Goal: Task Accomplishment & Management: Manage account settings

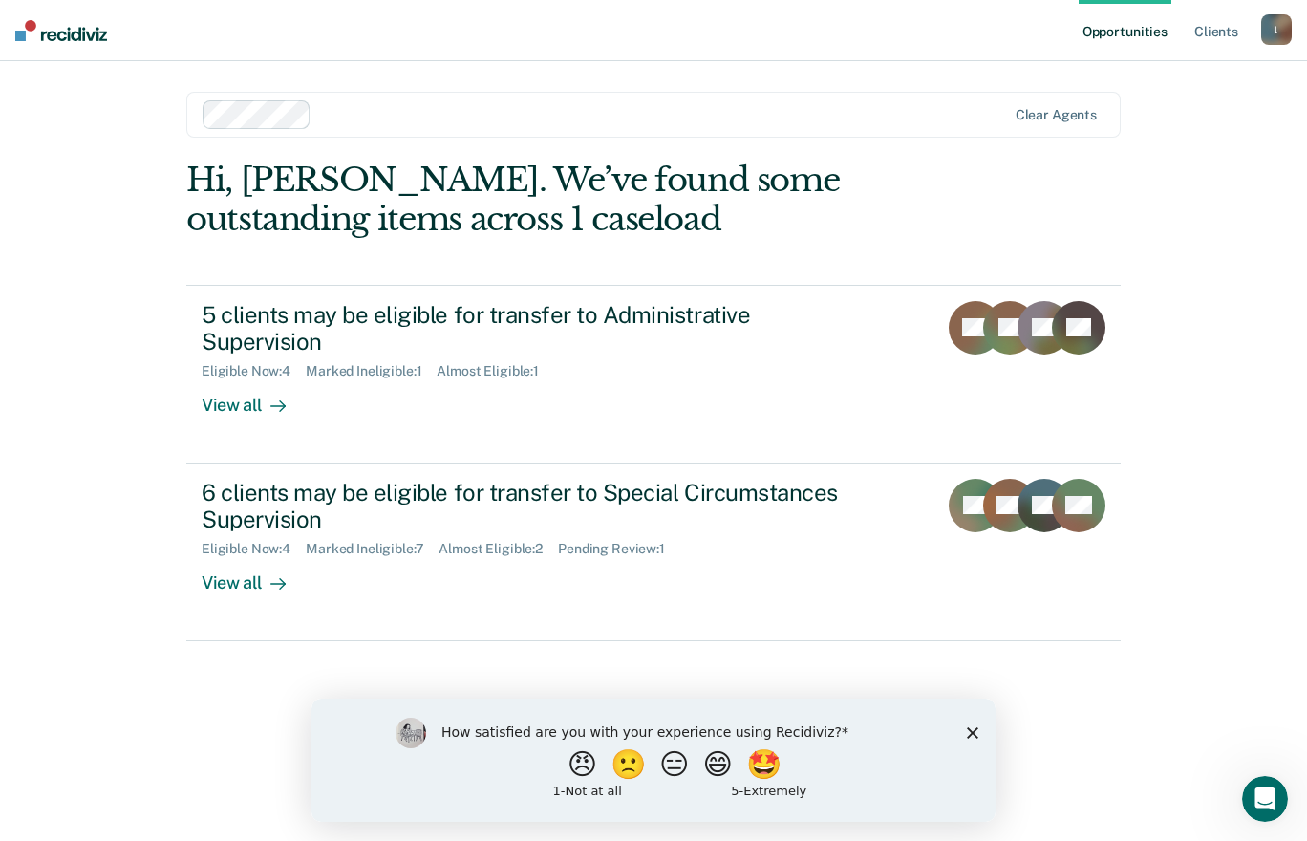
click at [973, 727] on icon "Close survey" at bounding box center [972, 731] width 11 height 11
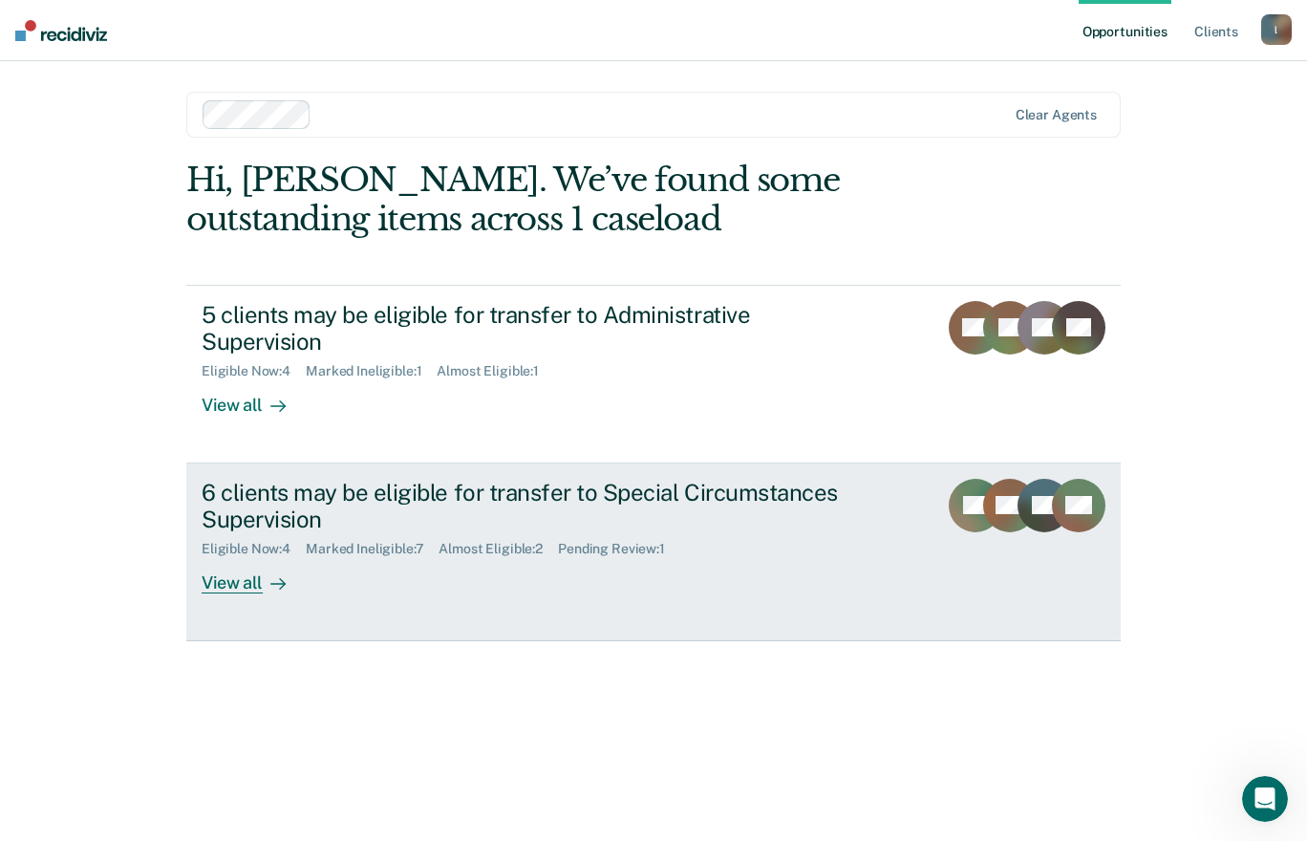
click at [233, 588] on div "View all" at bounding box center [255, 575] width 107 height 37
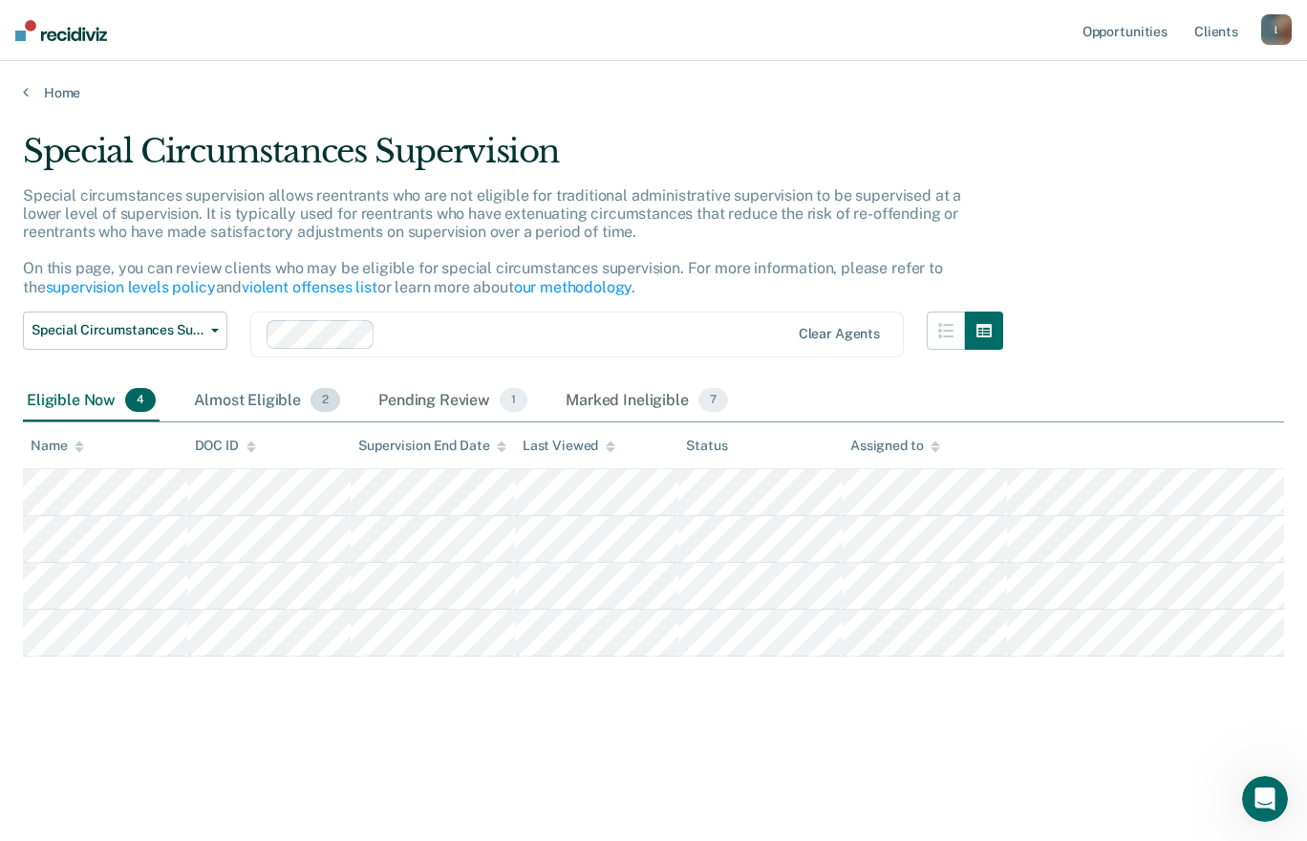
click at [275, 393] on div "Almost Eligible 2" at bounding box center [267, 401] width 154 height 42
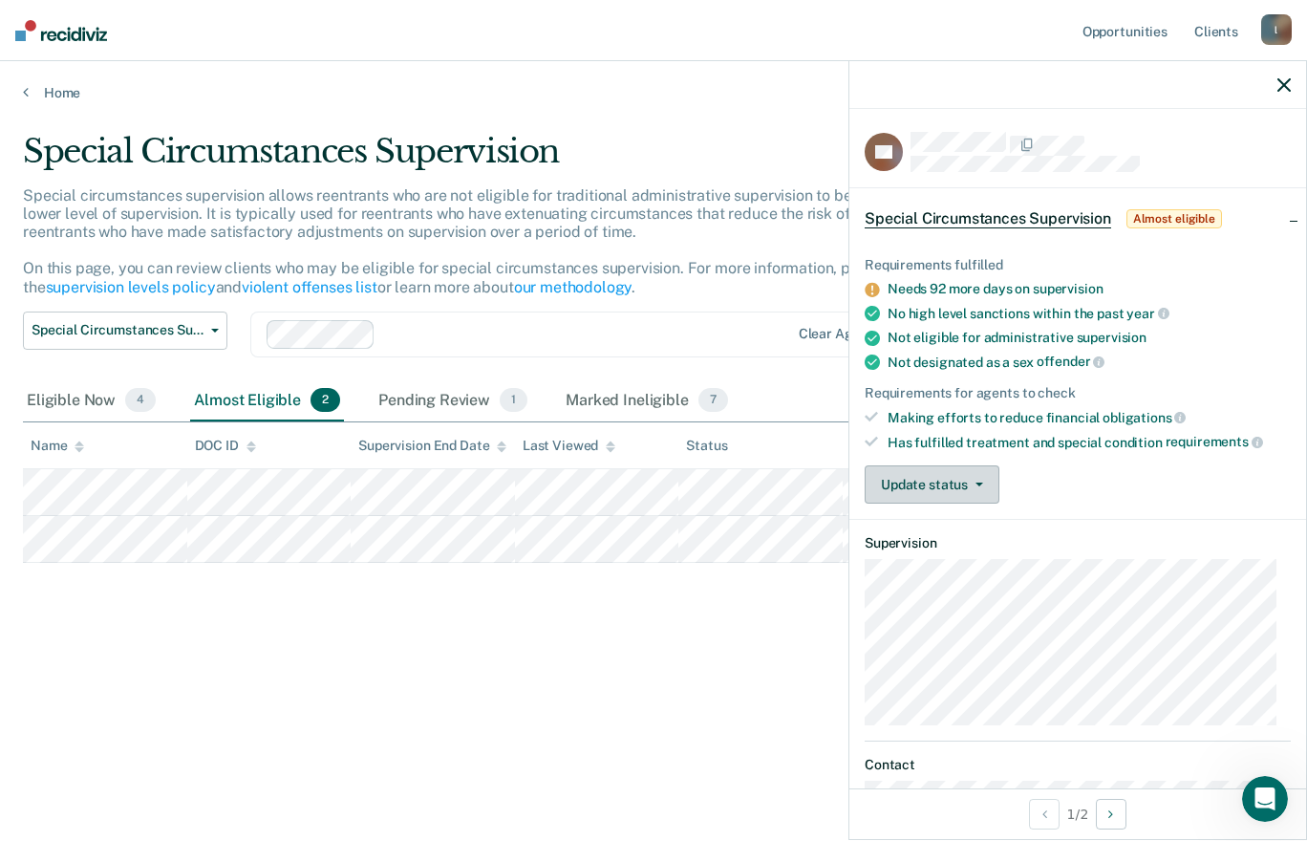
click at [972, 485] on button "Update status" at bounding box center [932, 484] width 135 height 38
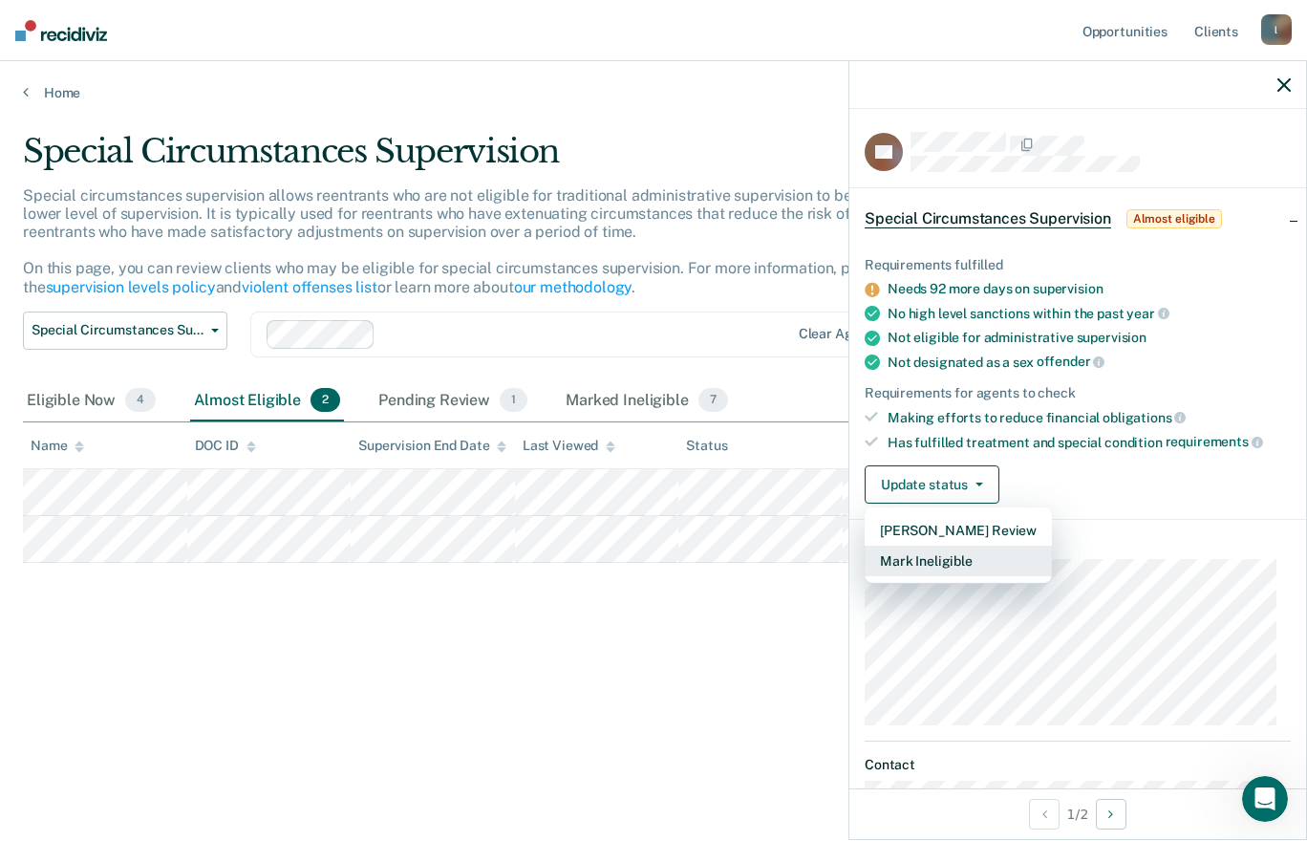
click at [923, 562] on button "Mark Ineligible" at bounding box center [958, 561] width 187 height 31
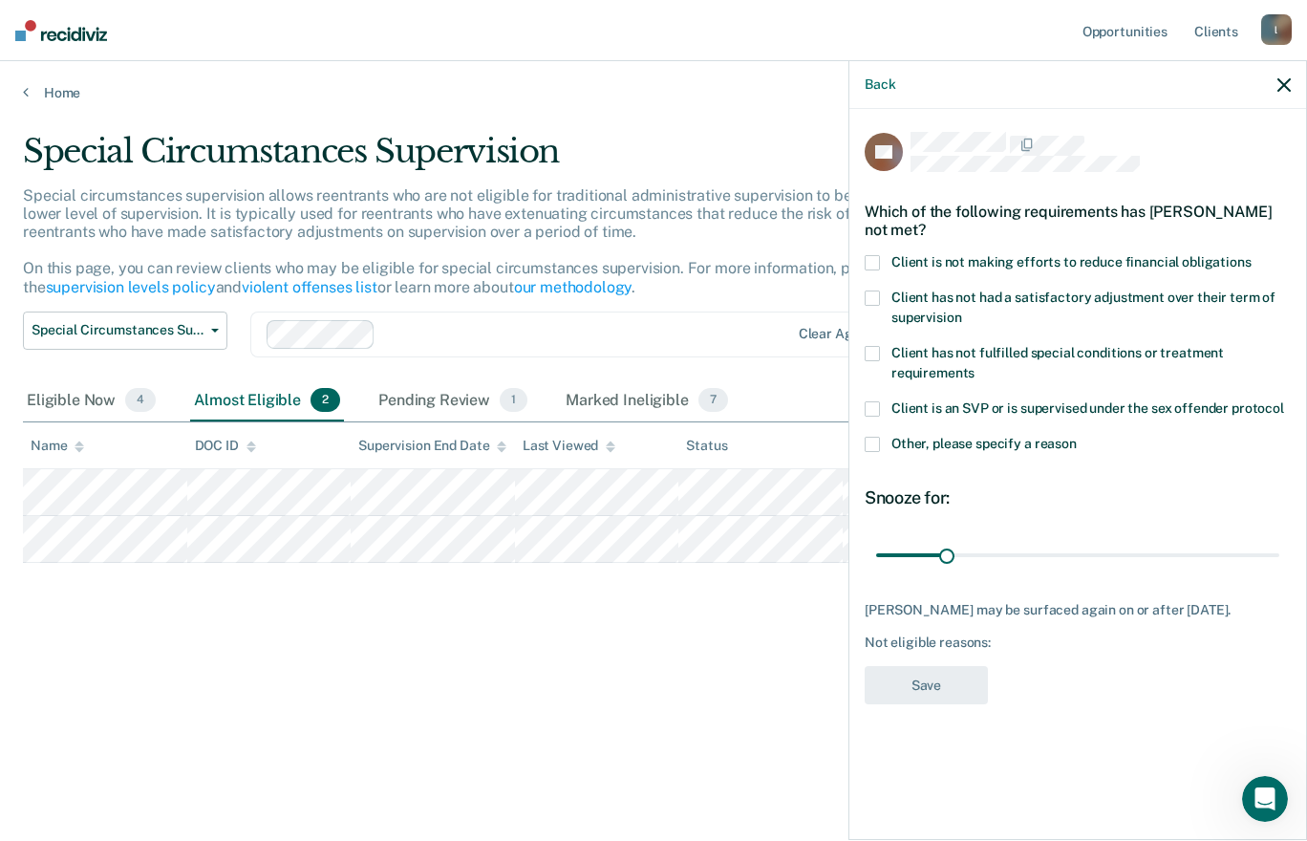
click at [874, 258] on span at bounding box center [872, 262] width 15 height 15
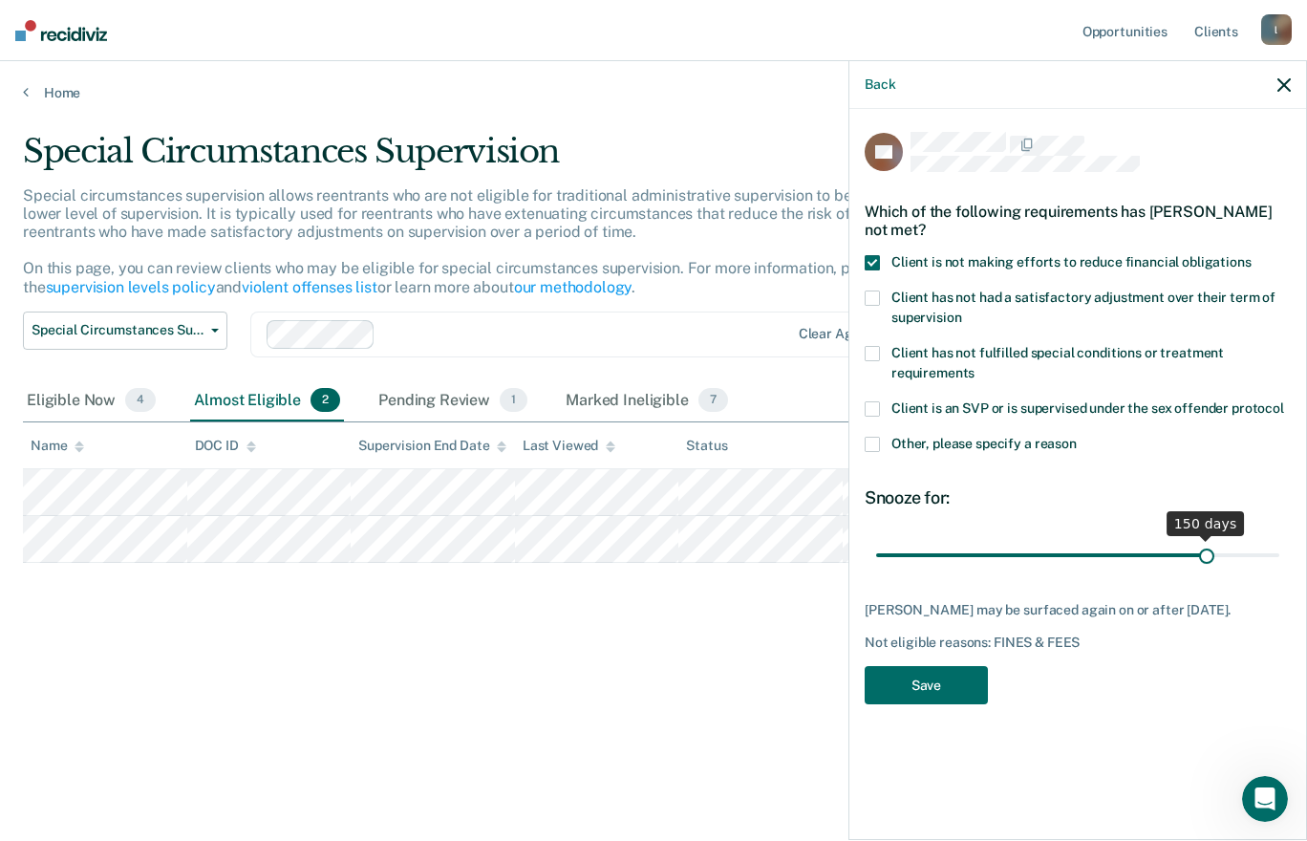
drag, startPoint x: 946, startPoint y: 551, endPoint x: 1207, endPoint y: 550, distance: 260.9
click at [1207, 550] on input "range" at bounding box center [1077, 554] width 403 height 33
drag, startPoint x: 1207, startPoint y: 550, endPoint x: 1295, endPoint y: 553, distance: 88.0
type input "180"
click at [1280, 553] on input "range" at bounding box center [1077, 554] width 403 height 33
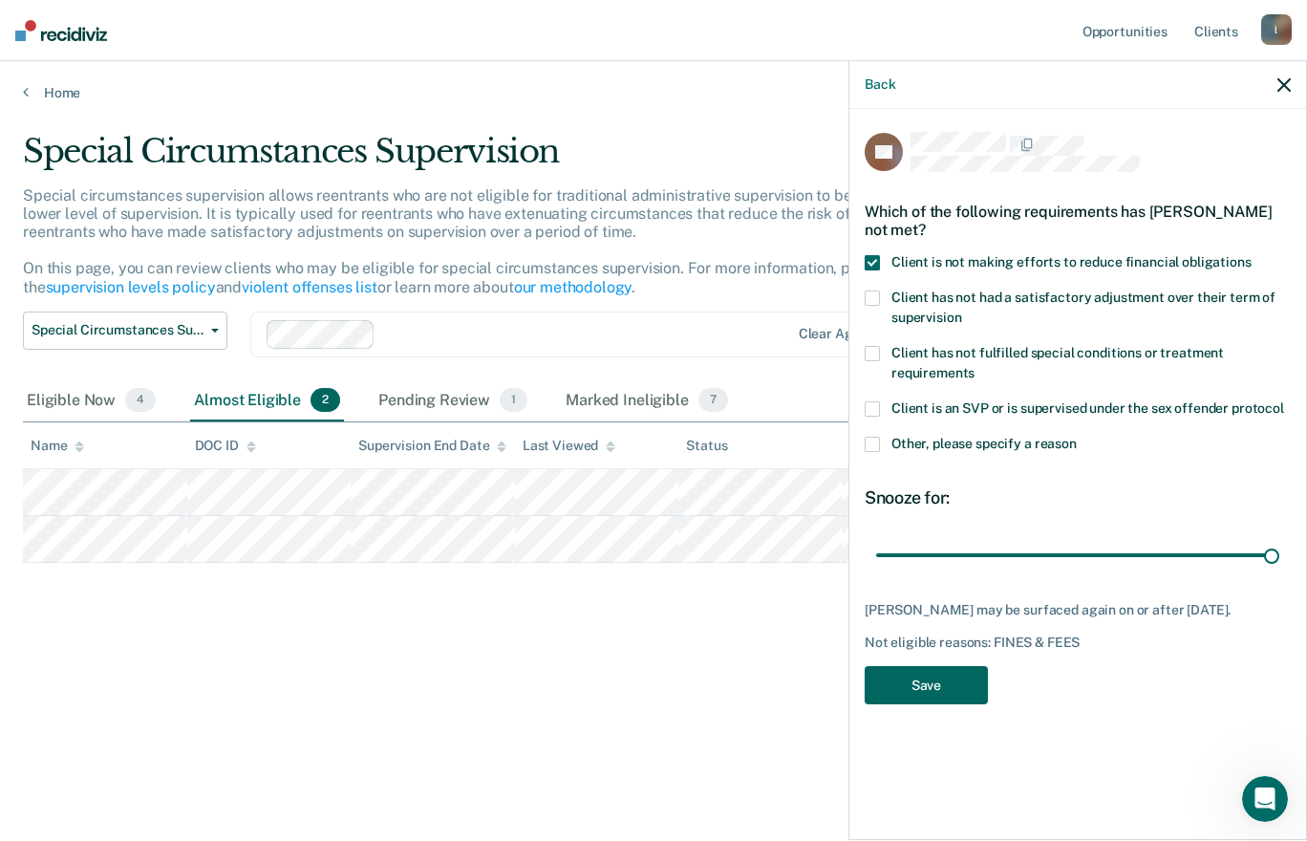
click at [977, 670] on button "Save" at bounding box center [926, 685] width 123 height 39
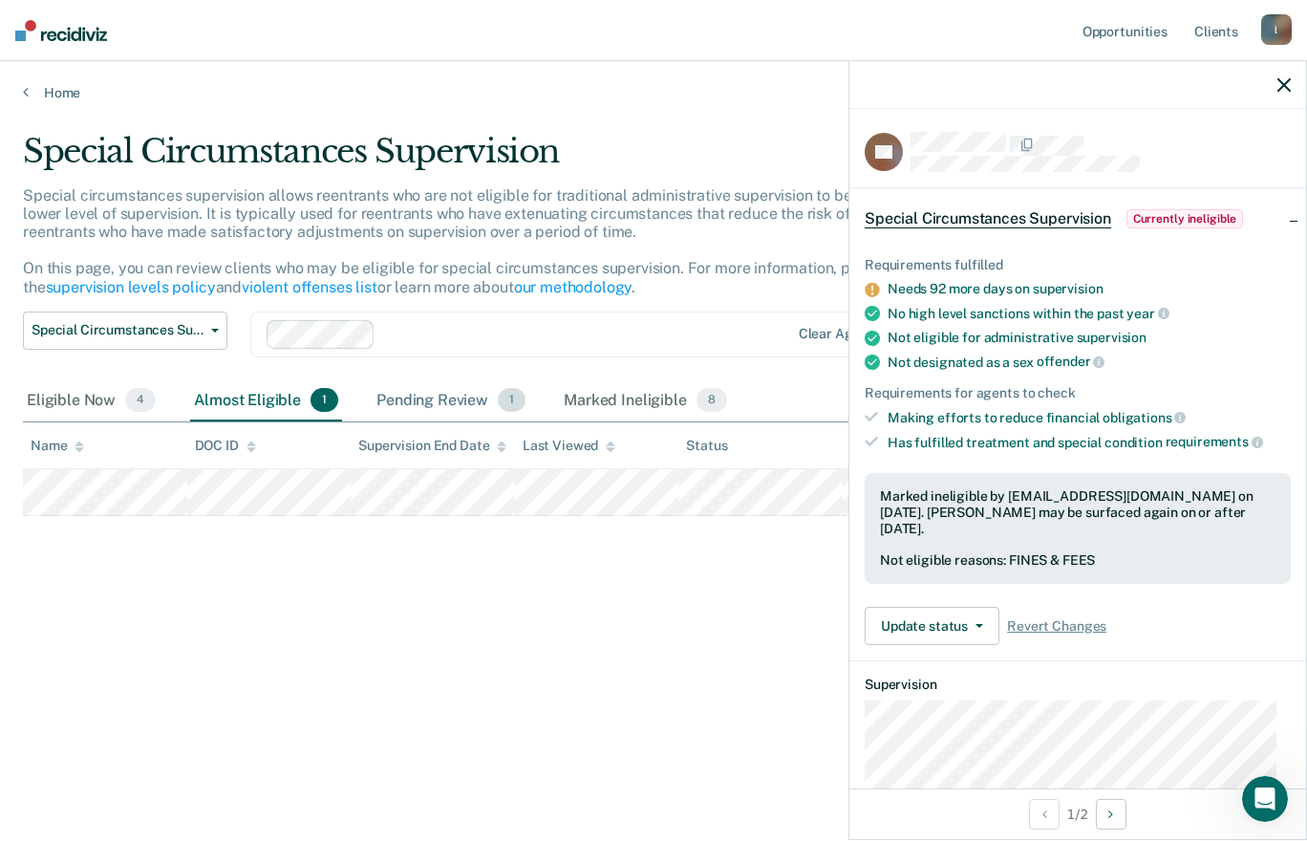
click at [441, 400] on div "Pending Review 1" at bounding box center [451, 401] width 157 height 42
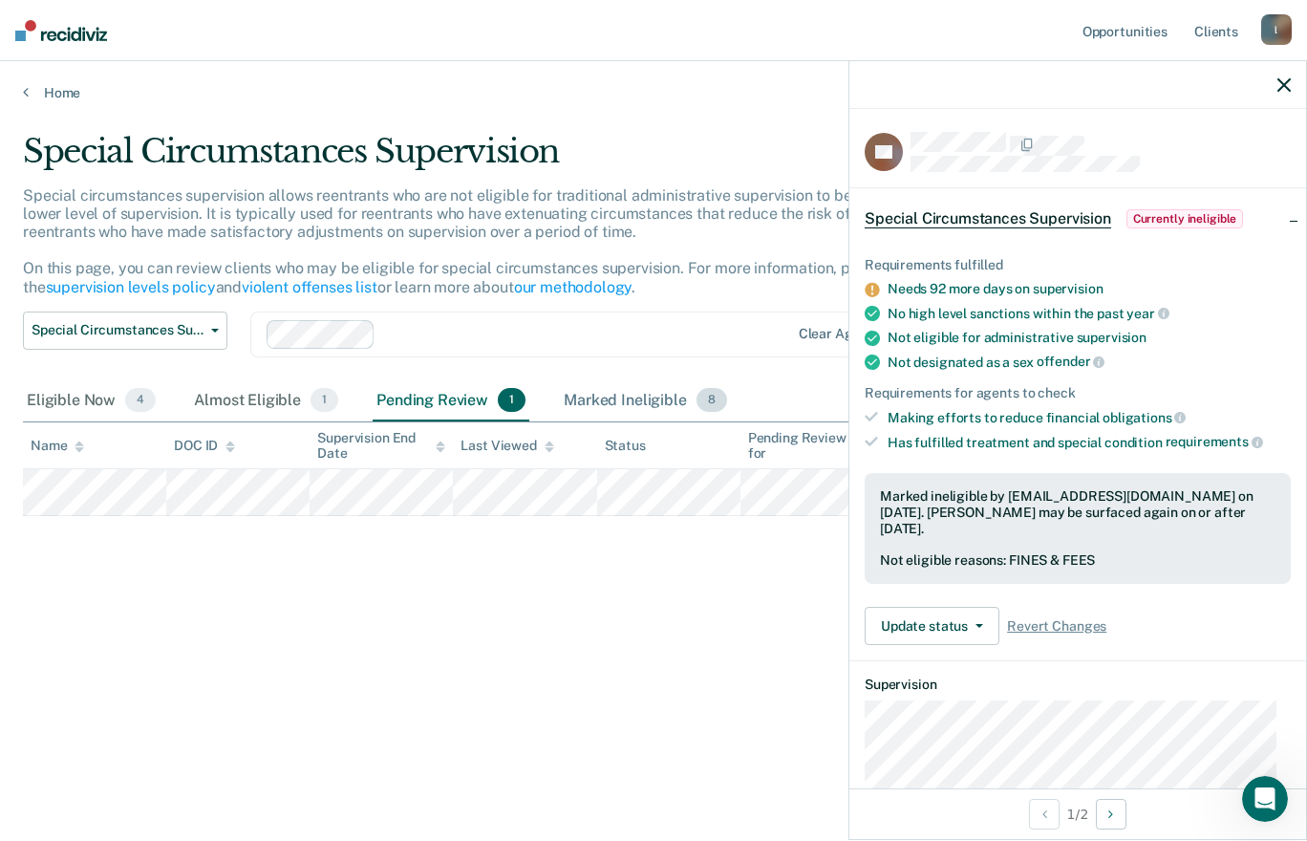
click at [578, 402] on div "Marked Ineligible 8" at bounding box center [645, 401] width 171 height 42
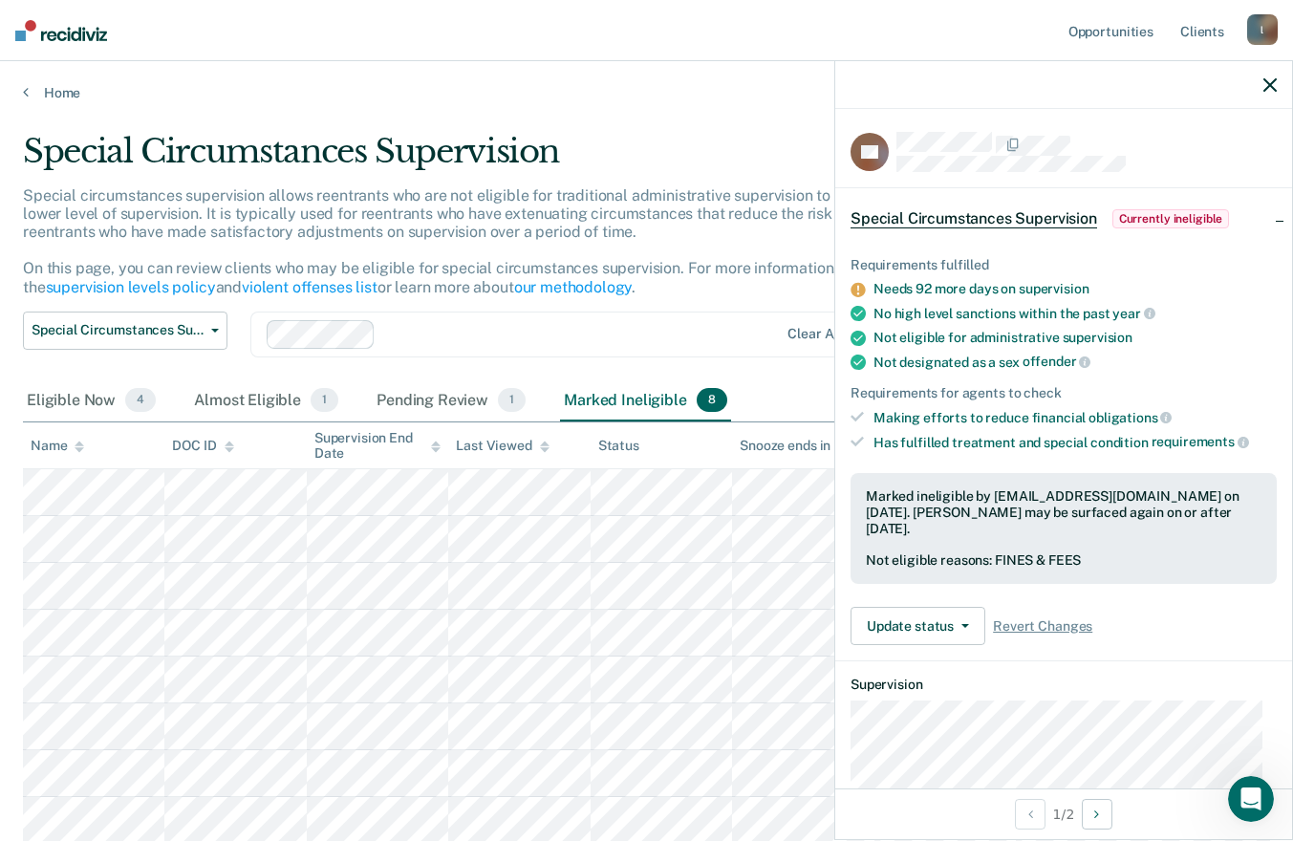
click at [1269, 84] on icon "button" at bounding box center [1269, 84] width 13 height 13
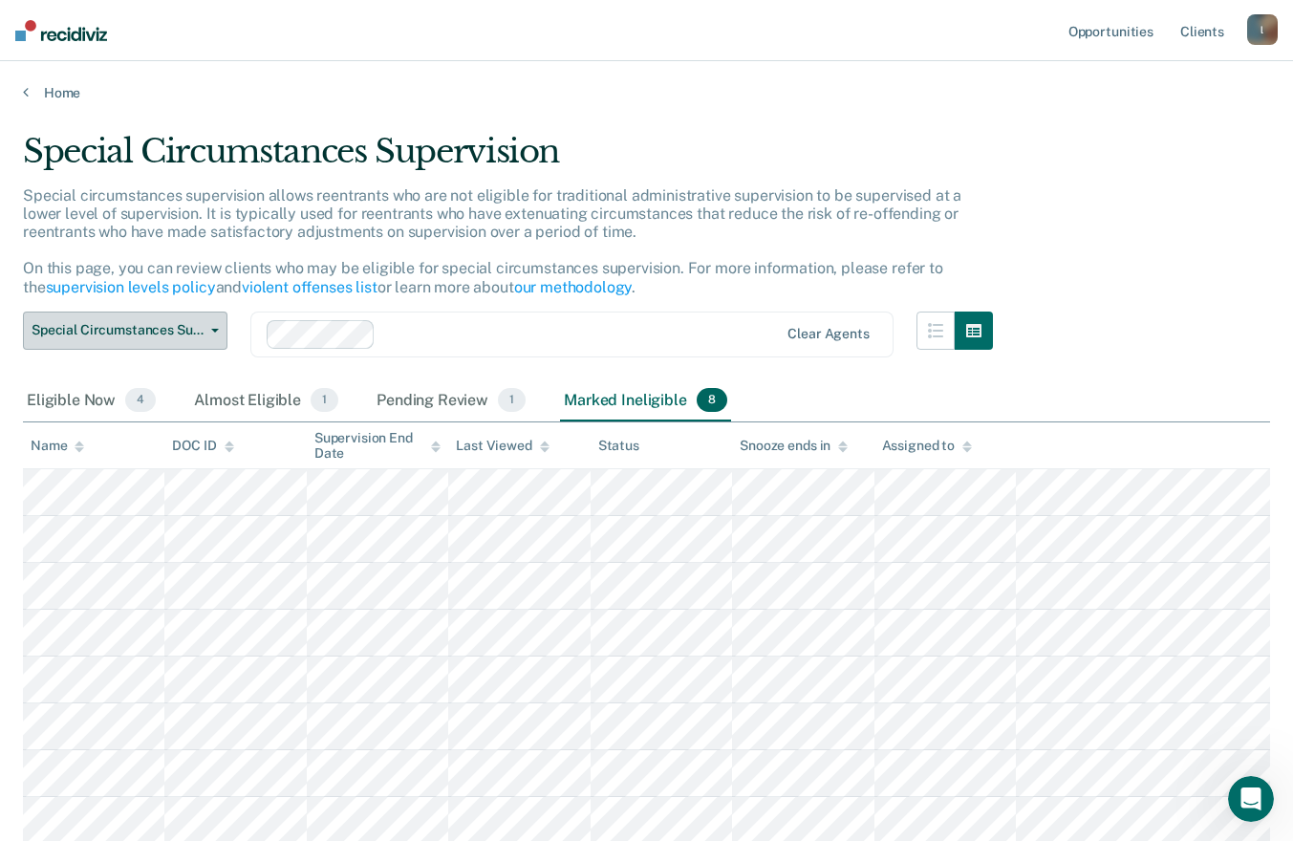
click at [215, 329] on icon "button" at bounding box center [215, 331] width 8 height 4
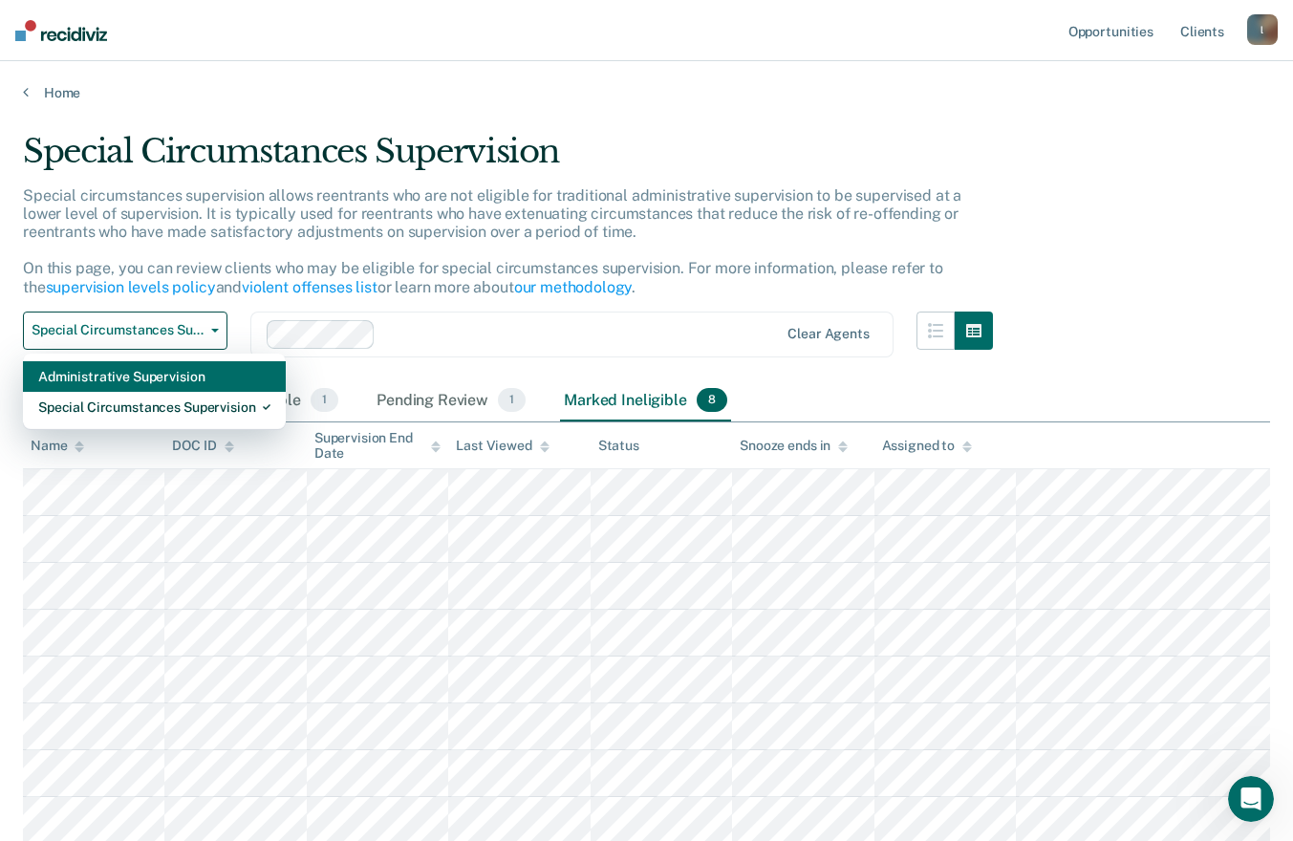
click at [176, 373] on div "Administrative Supervision" at bounding box center [154, 376] width 232 height 31
